Goal: Navigation & Orientation: Find specific page/section

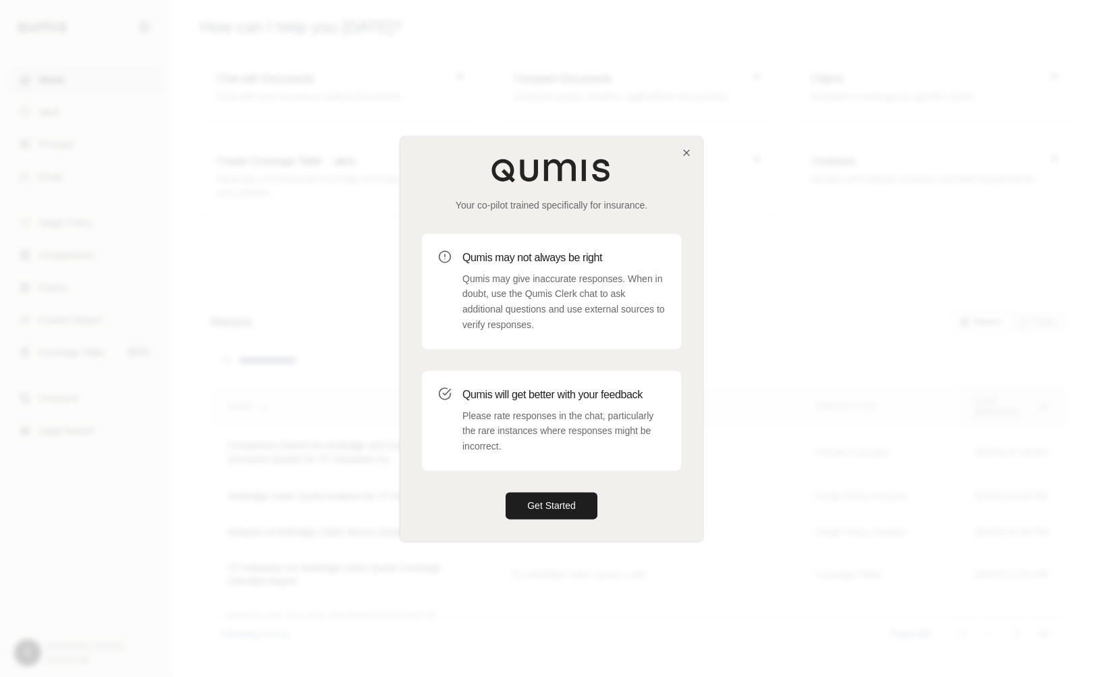
click at [692, 149] on div "Your co-pilot trained specifically for insurance. Qumis may not always be right…" at bounding box center [551, 338] width 302 height 404
click at [685, 149] on icon "button" at bounding box center [686, 152] width 11 height 11
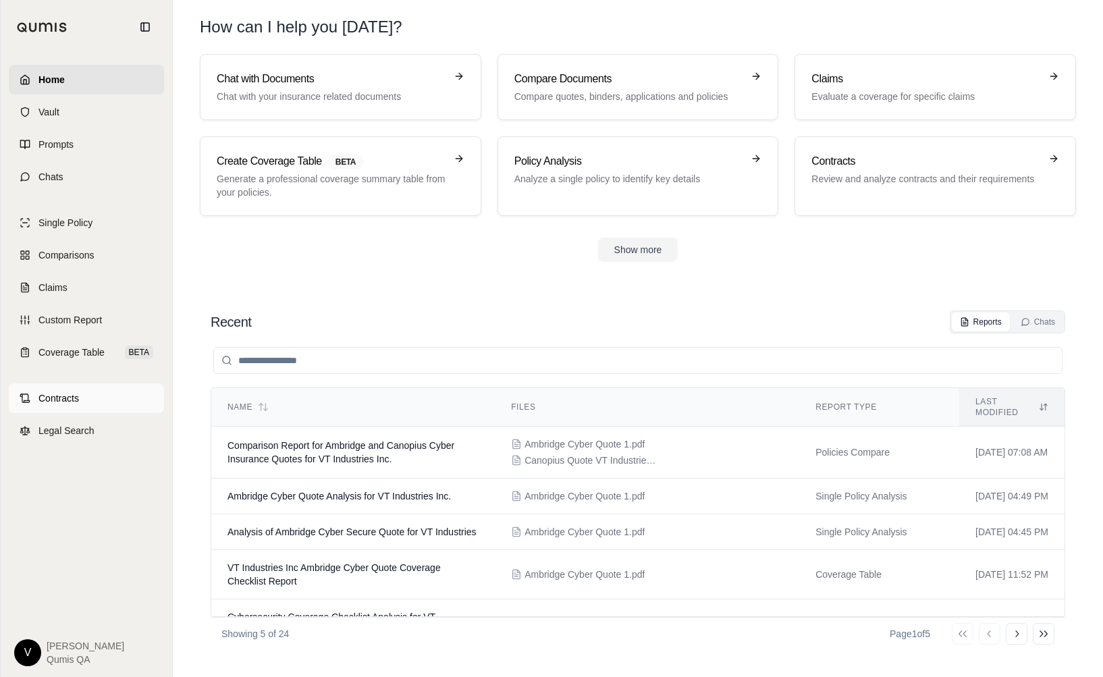
click at [76, 412] on link "Contracts" at bounding box center [86, 398] width 155 height 30
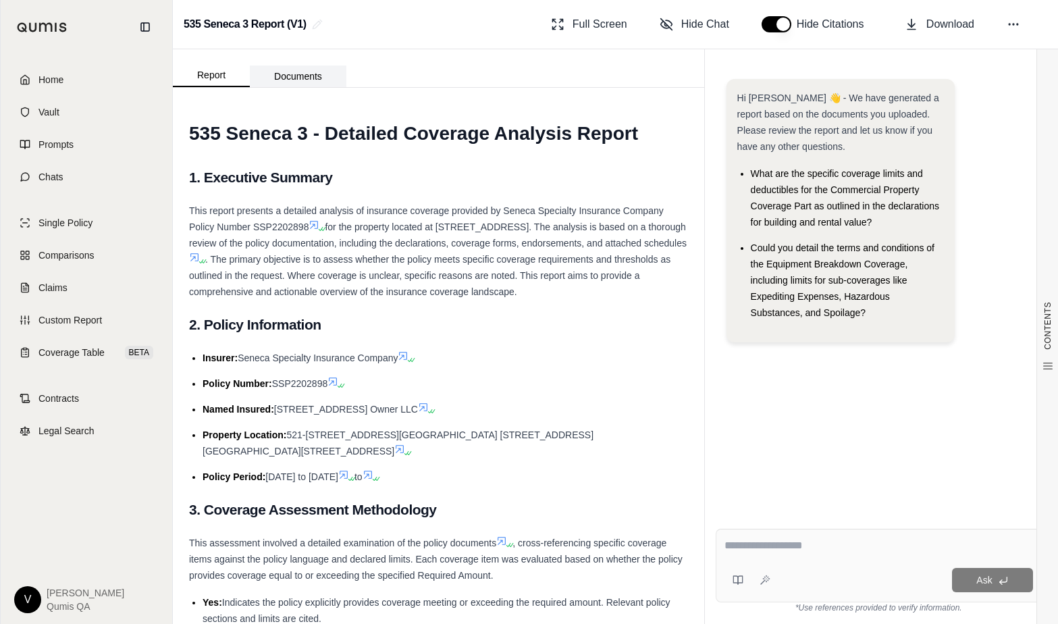
click at [303, 80] on button "Documents" at bounding box center [298, 76] width 97 height 22
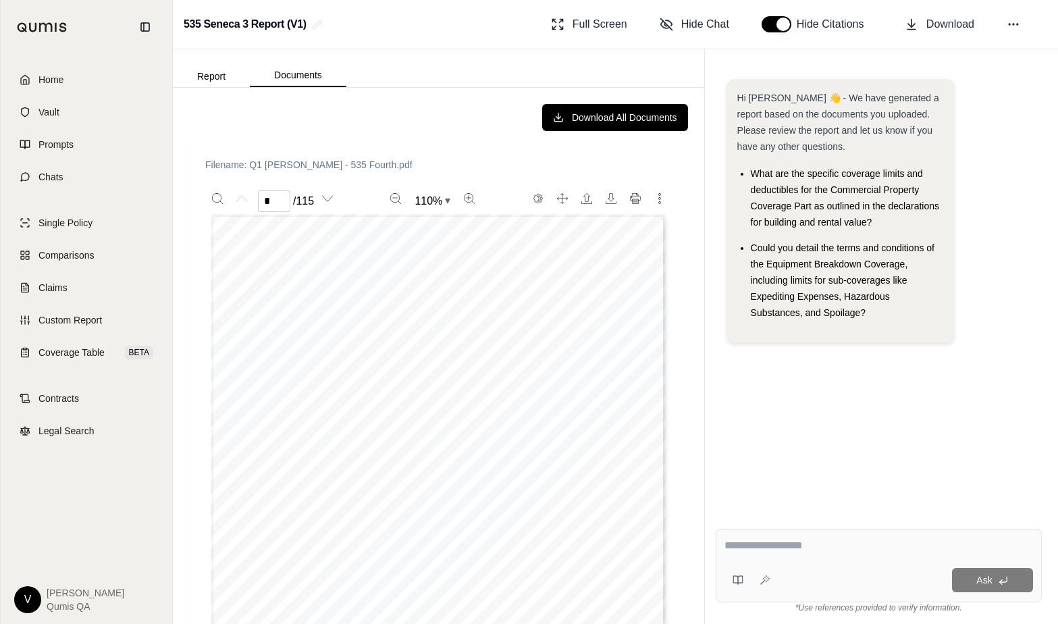
click at [226, 75] on button "Report" at bounding box center [211, 76] width 77 height 22
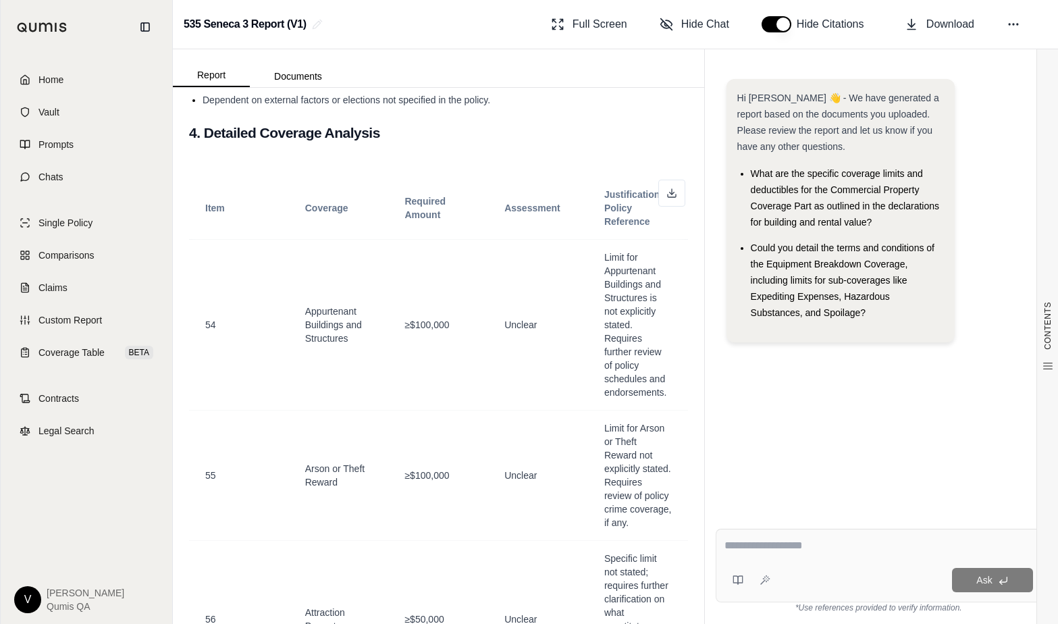
scroll to position [695, 0]
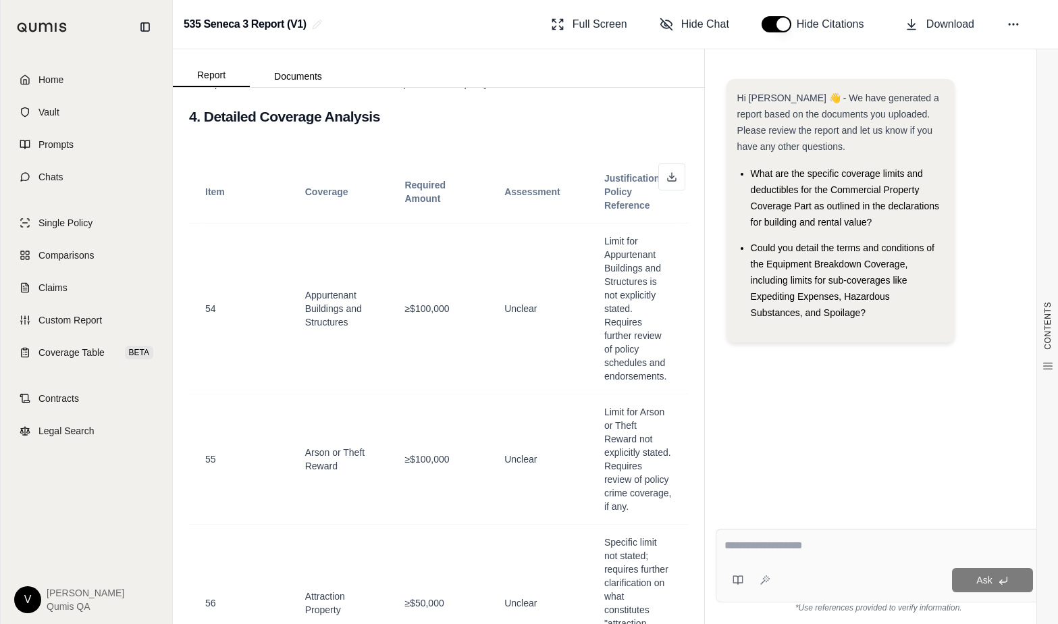
click at [1006, 56] on div "Hi Kyle 👋 - We have generated a report based on the documents you uploaded. Ple…" at bounding box center [879, 336] width 348 height 574
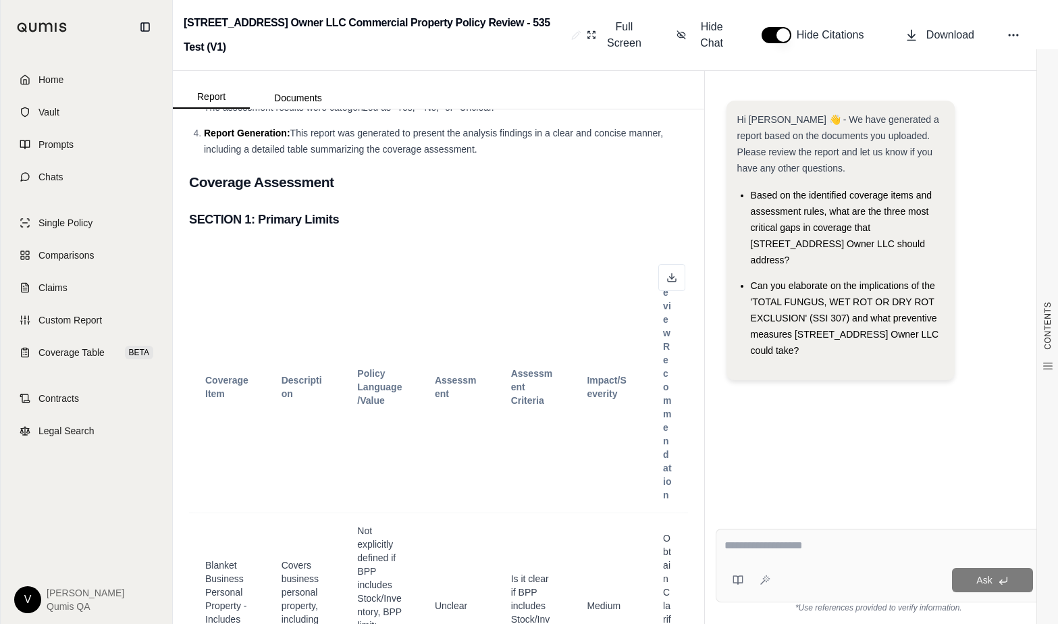
scroll to position [805, 0]
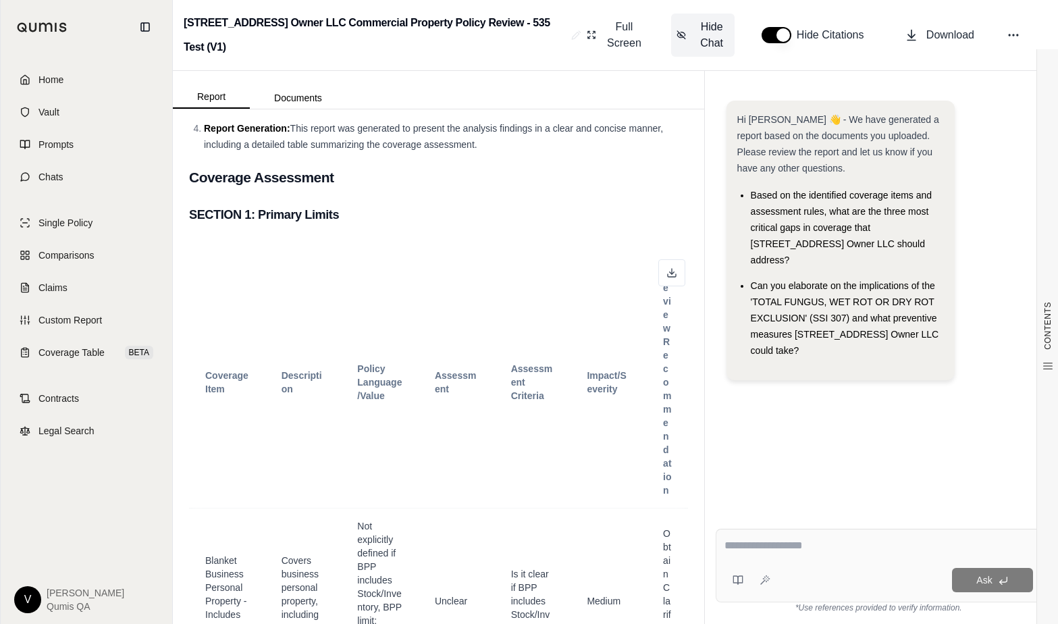
click at [694, 24] on span "Hide Chat" at bounding box center [711, 35] width 35 height 32
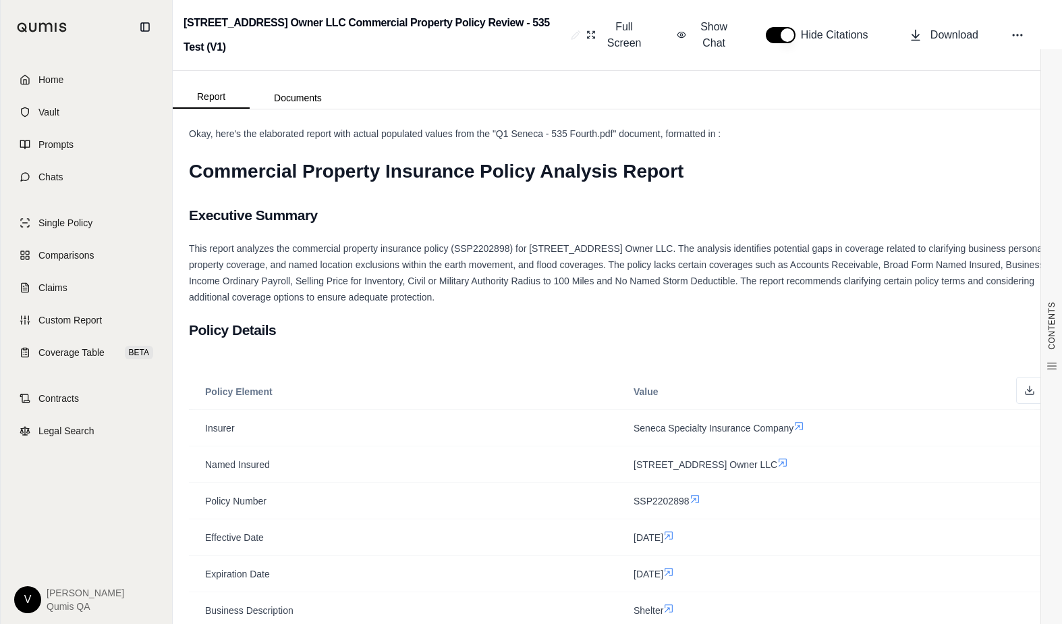
scroll to position [362, 0]
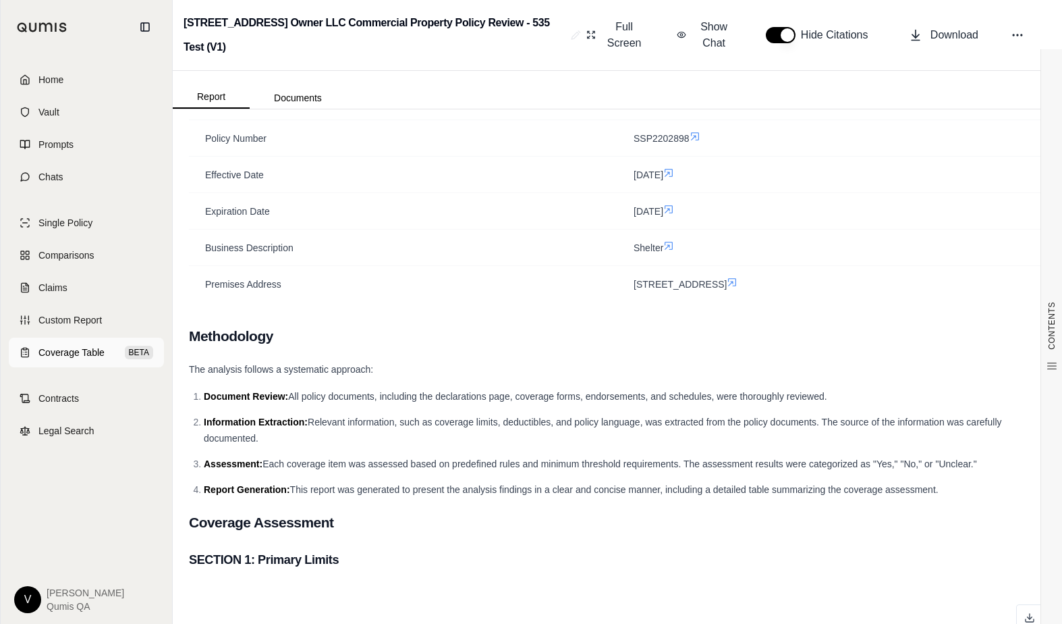
click at [63, 358] on span "Coverage Table" at bounding box center [71, 352] width 66 height 13
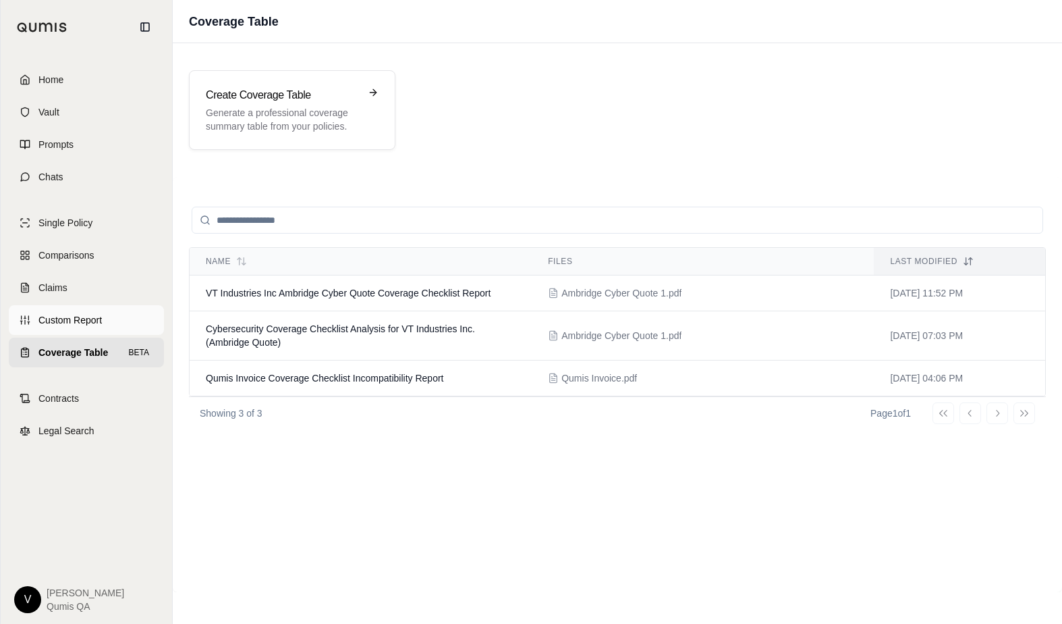
click at [91, 314] on span "Custom Report" at bounding box center [69, 319] width 63 height 13
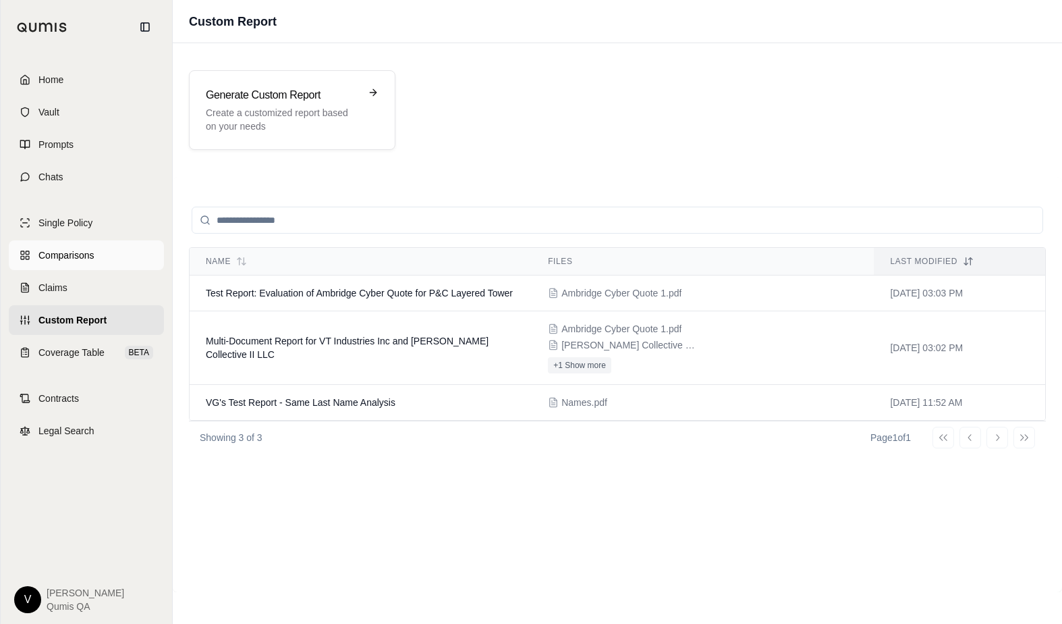
click at [107, 262] on link "Comparisons" at bounding box center [86, 255] width 155 height 30
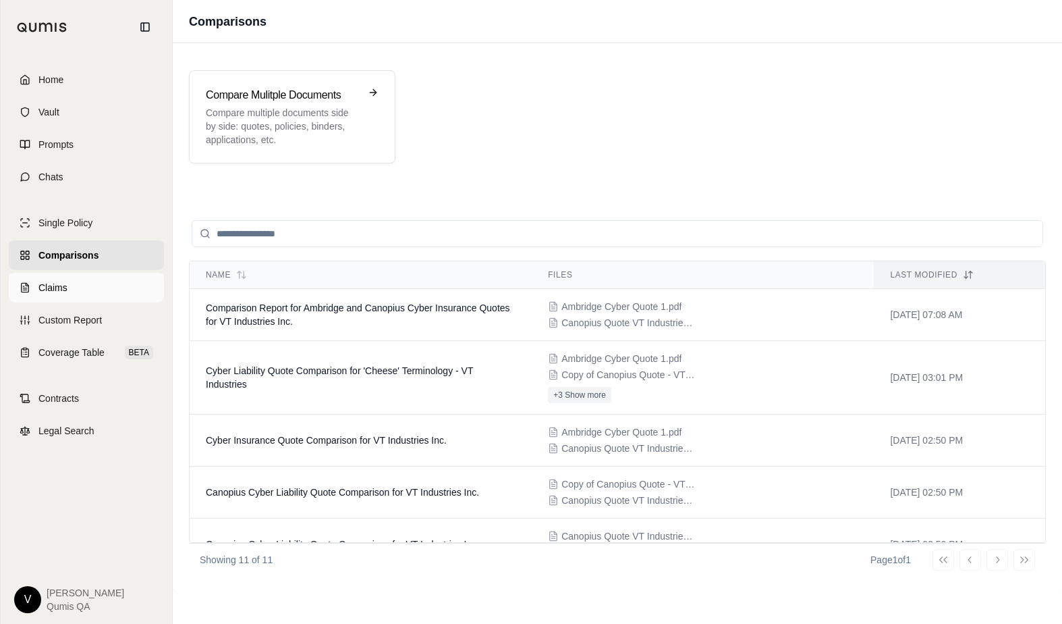
click at [123, 284] on link "Claims" at bounding box center [86, 288] width 155 height 30
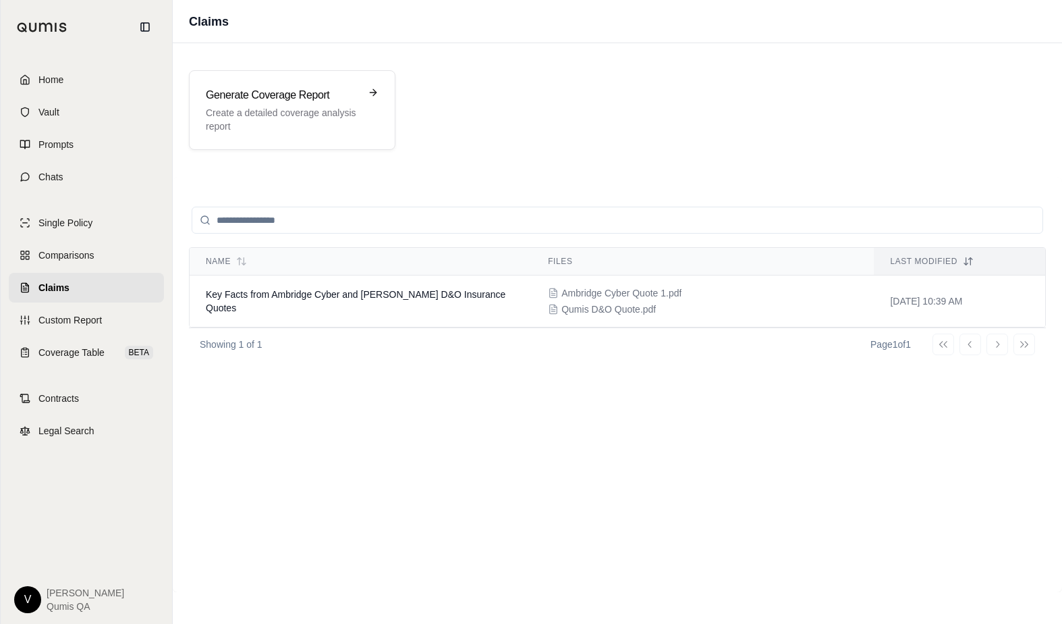
click at [313, 366] on div "Name Files Last modified Key Facts from Ambridge Cyber and Hudson D&O Insurance…" at bounding box center [617, 384] width 857 height 383
click at [281, 306] on span "Key Facts from Ambridge Cyber and Hudson D&O Insurance Quotes" at bounding box center [356, 301] width 300 height 24
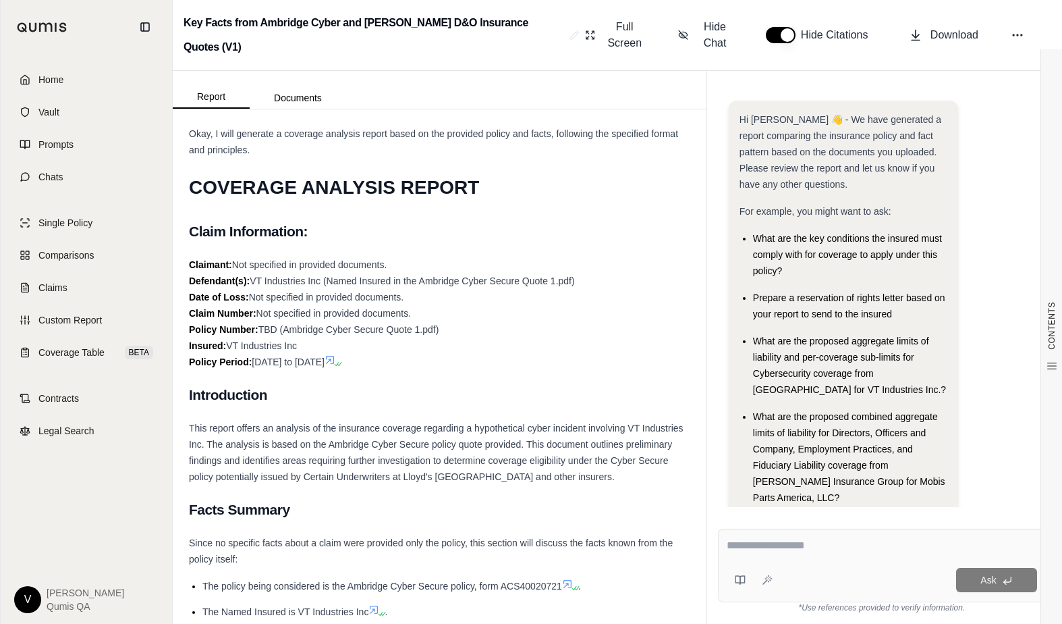
scroll to position [41, 0]
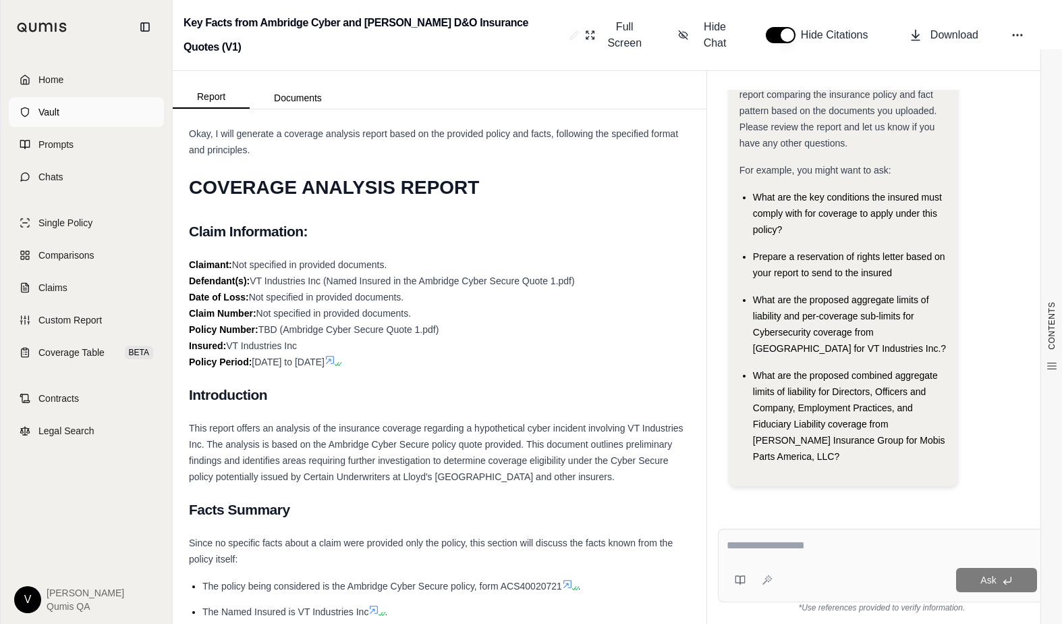
click at [62, 111] on link "Vault" at bounding box center [86, 112] width 155 height 30
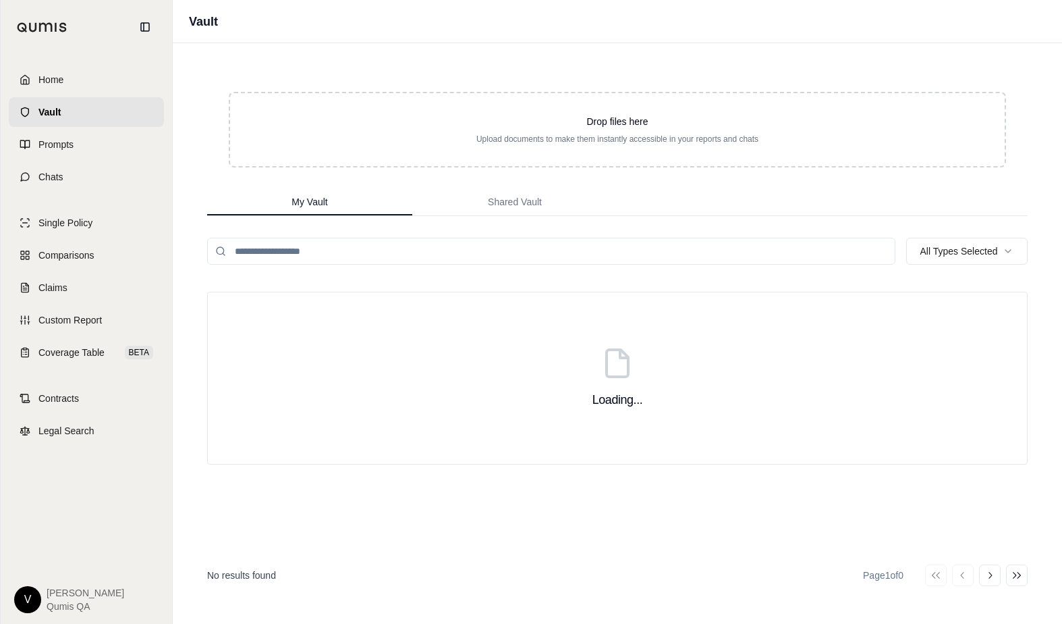
click at [284, 329] on div "Loading..." at bounding box center [617, 378] width 821 height 173
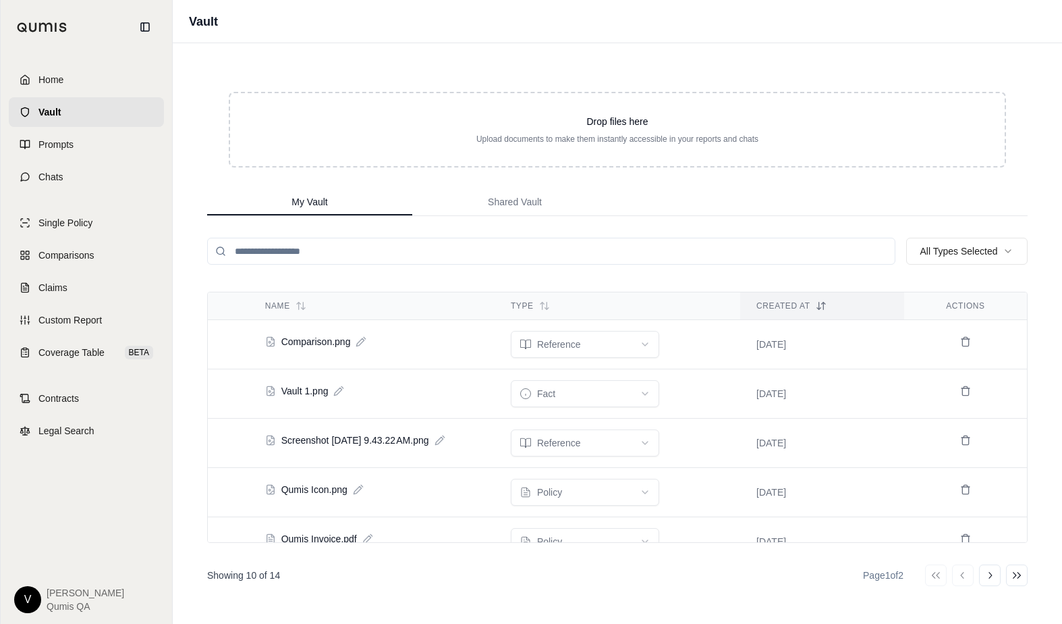
click at [77, 238] on div "Single Policy Comparisons Claims Custom Report Coverage Table BETA" at bounding box center [86, 287] width 155 height 159
click at [63, 143] on span "Prompts" at bounding box center [55, 144] width 35 height 13
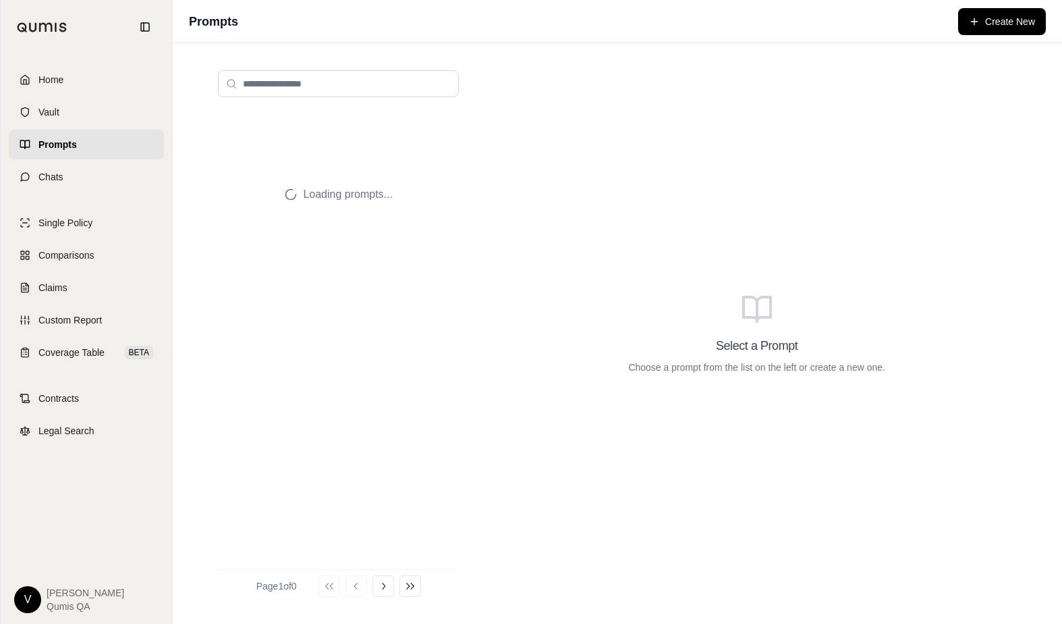
click at [176, 223] on div "Loading prompts... Page 1 of 0 Go to first page Go to previous page Go to next …" at bounding box center [618, 333] width 890 height 580
click at [223, 240] on div "Loading prompts..." at bounding box center [338, 194] width 241 height 173
click at [55, 175] on span "Chats" at bounding box center [50, 176] width 25 height 13
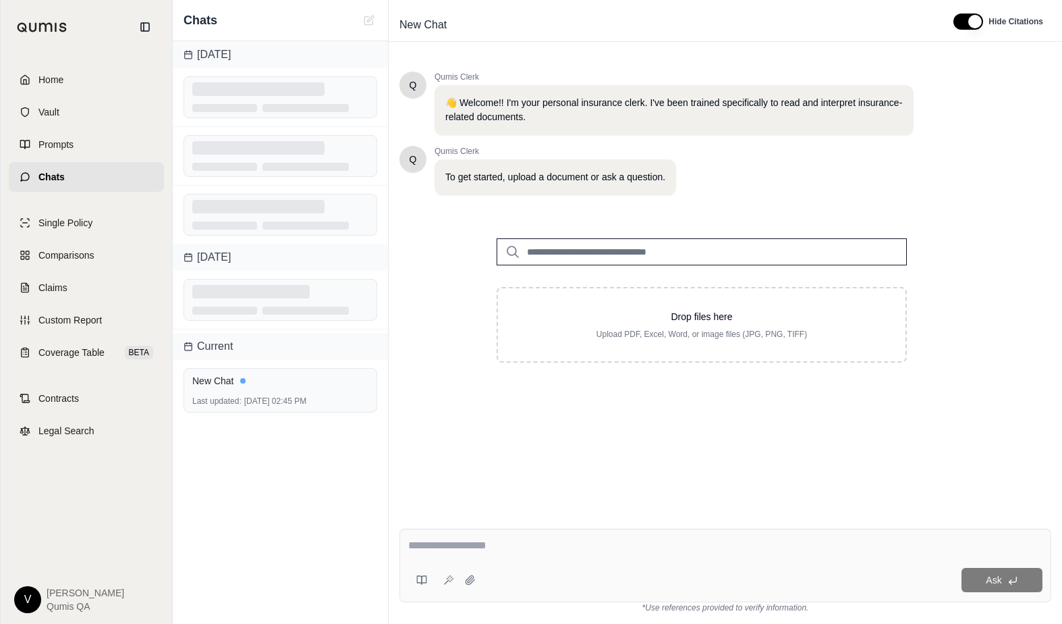
click at [315, 244] on div "Yesterday" at bounding box center [280, 257] width 215 height 27
click at [433, 256] on div "Drop files here Upload PDF, Excel, Word, or image files (JPG, PNG, TIFF)" at bounding box center [702, 300] width 605 height 167
click at [97, 241] on link "Comparisons" at bounding box center [86, 255] width 155 height 30
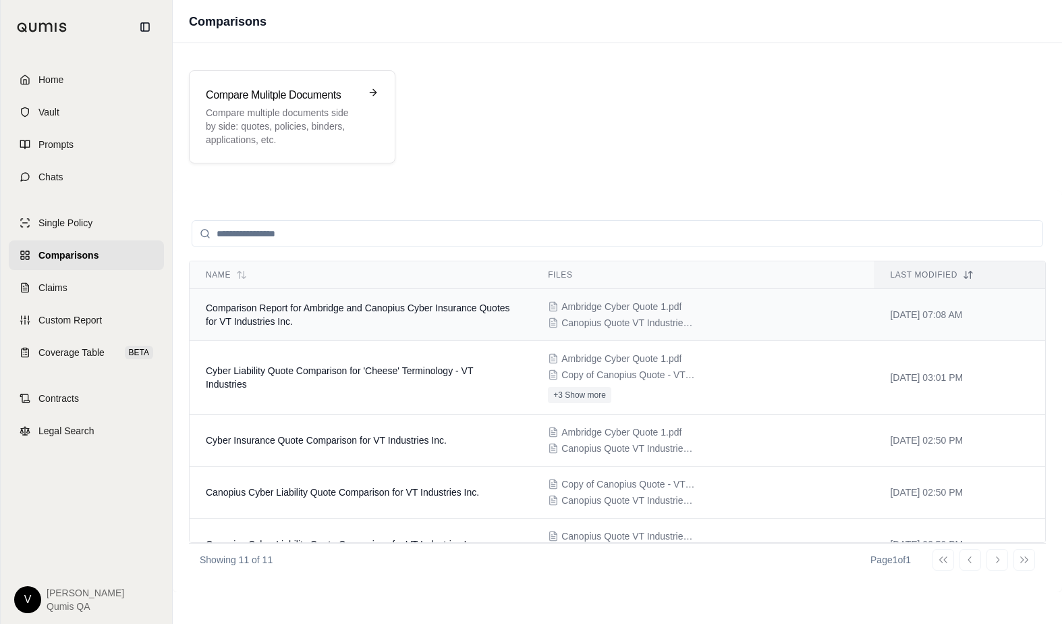
drag, startPoint x: 412, startPoint y: 288, endPoint x: 412, endPoint y: 295, distance: 7.4
click at [412, 288] on th "Name" at bounding box center [361, 275] width 342 height 28
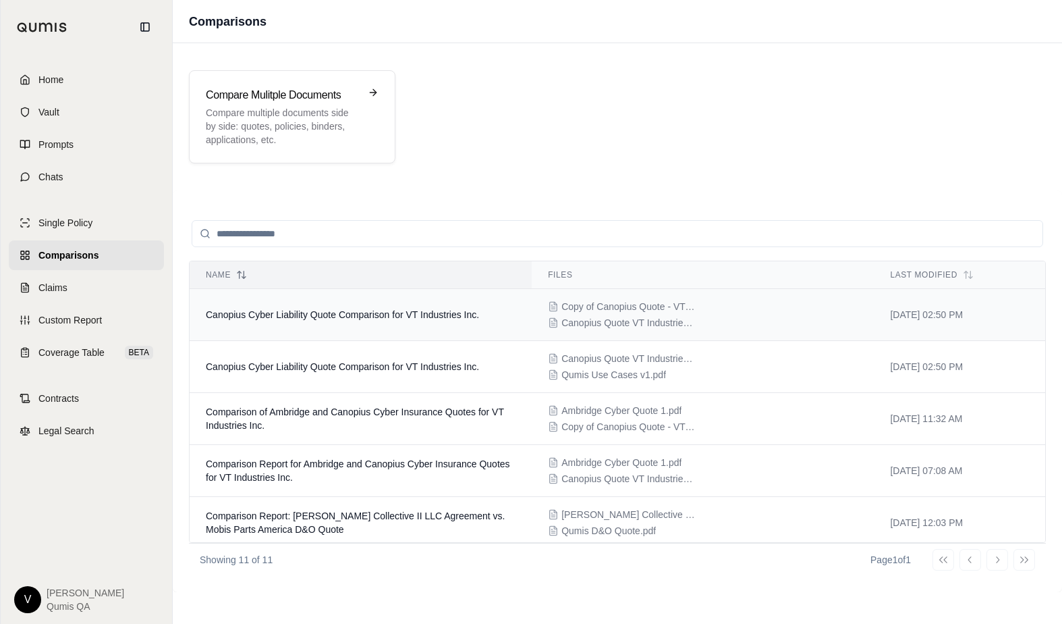
click at [279, 328] on td "Canopius Cyber Liability Quote Comparison for VT Industries Inc." at bounding box center [361, 315] width 342 height 52
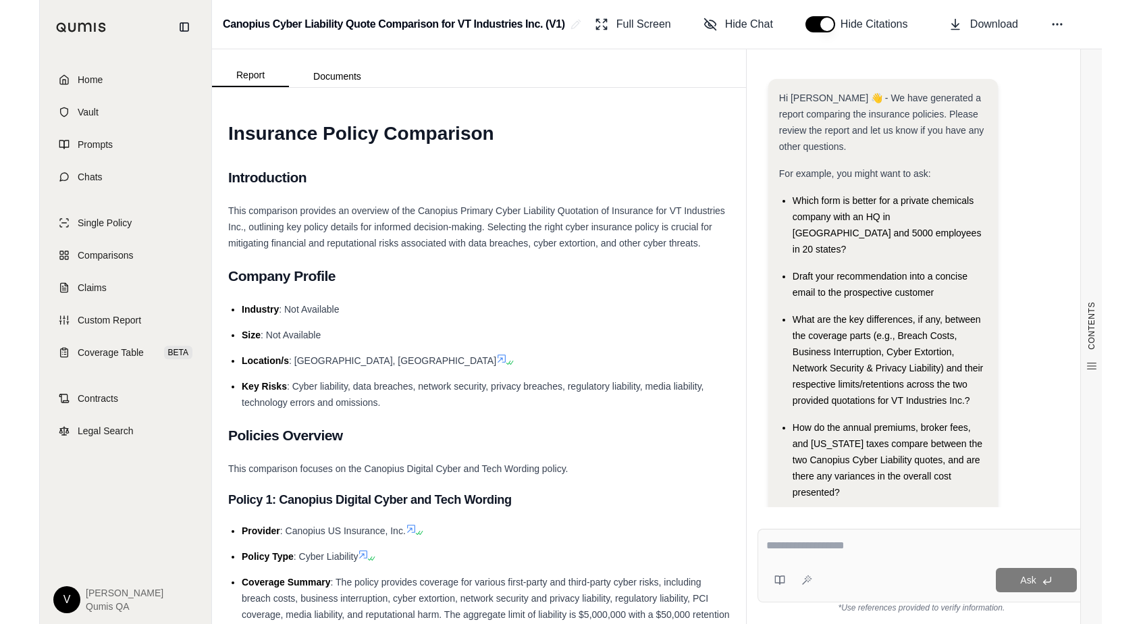
scroll to position [3, 0]
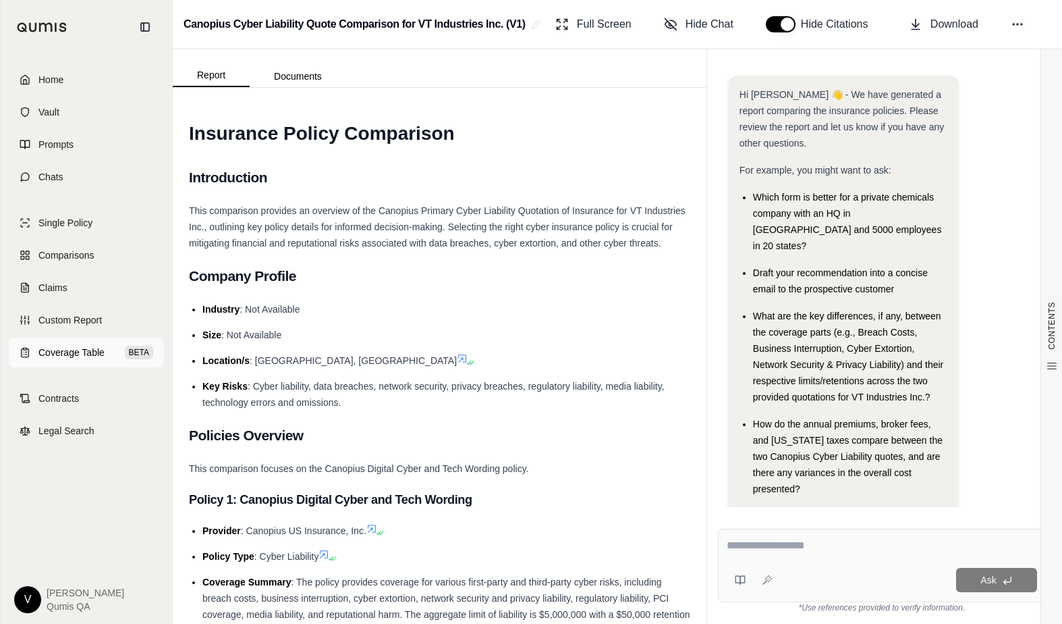
click at [83, 344] on link "Coverage Table BETA" at bounding box center [86, 352] width 155 height 30
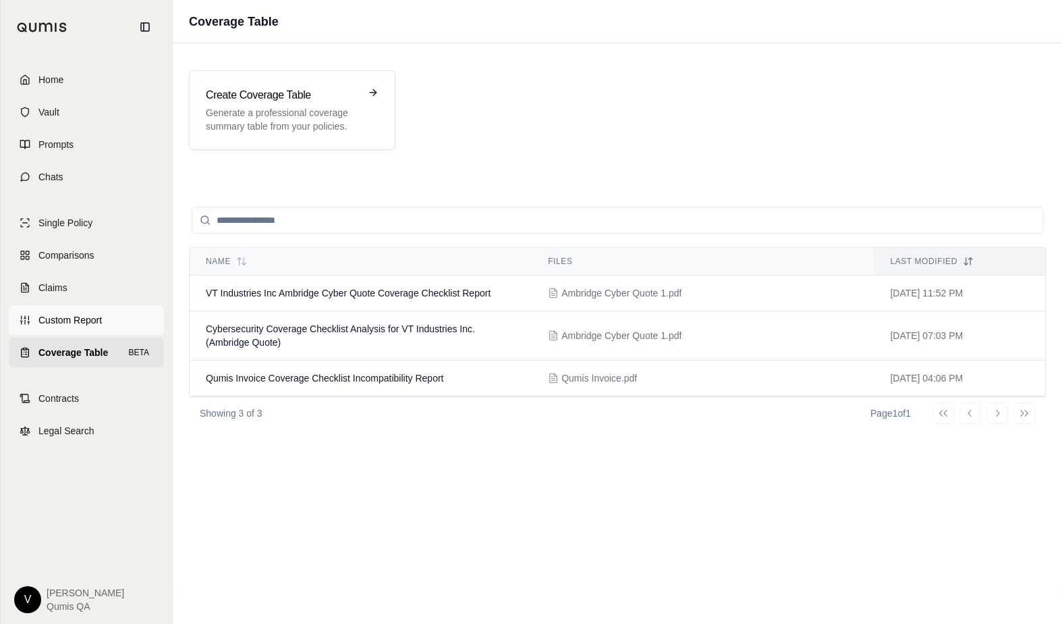
click at [86, 318] on span "Custom Report" at bounding box center [69, 319] width 63 height 13
